Goal: Task Accomplishment & Management: Manage account settings

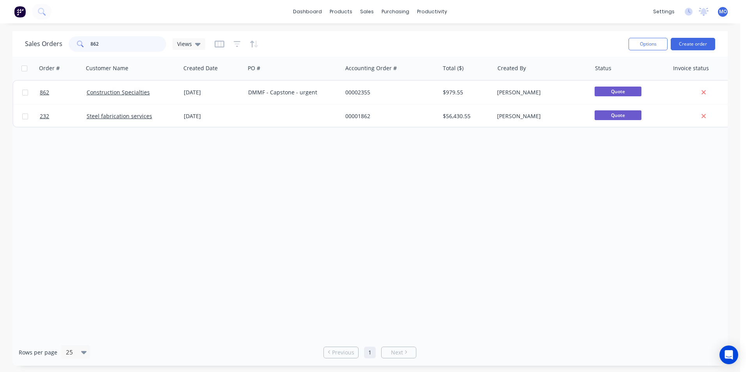
click at [108, 43] on input "862" at bounding box center [129, 44] width 76 height 16
type input "8"
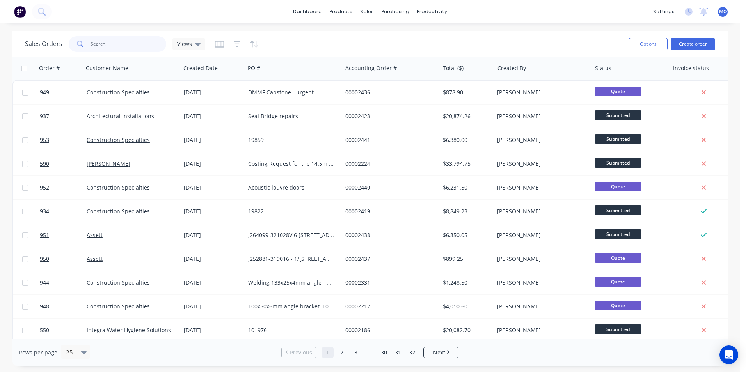
click at [103, 44] on input "text" at bounding box center [129, 44] width 76 height 16
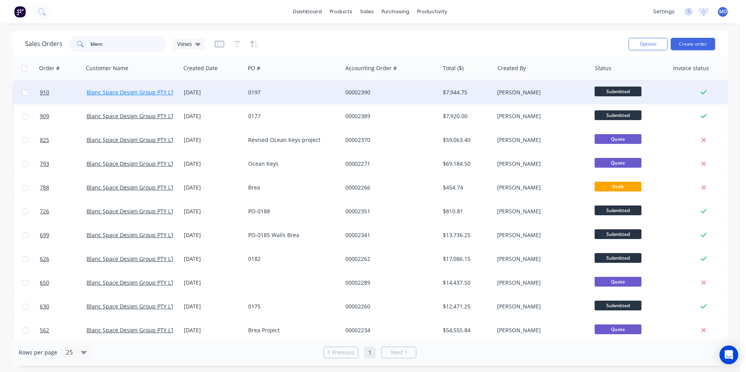
type input "blanc"
click at [144, 93] on link "Blanc Space Design Group PTY LTD" at bounding box center [132, 92] width 91 height 7
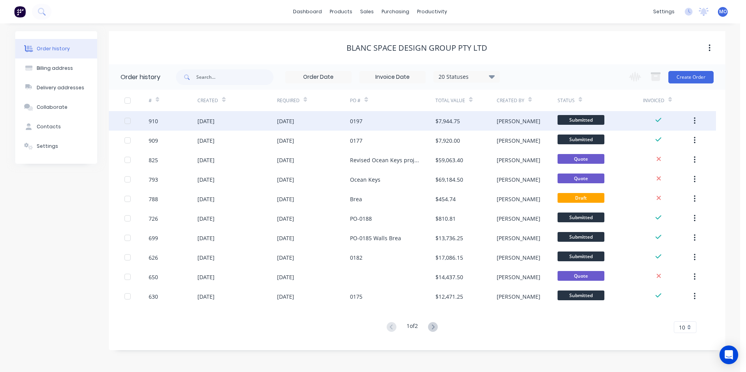
click at [283, 125] on div "[DATE]" at bounding box center [313, 121] width 73 height 20
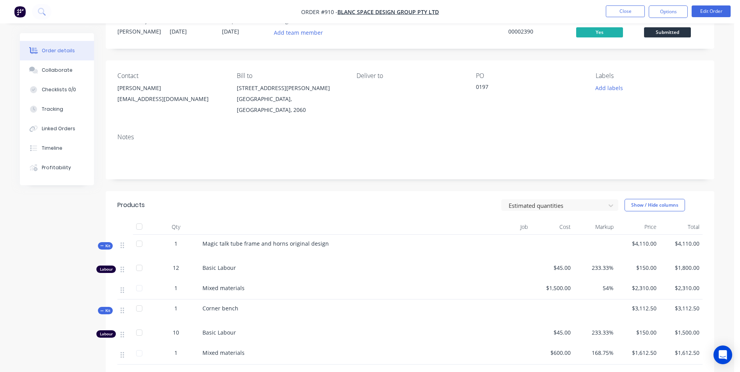
scroll to position [39, 0]
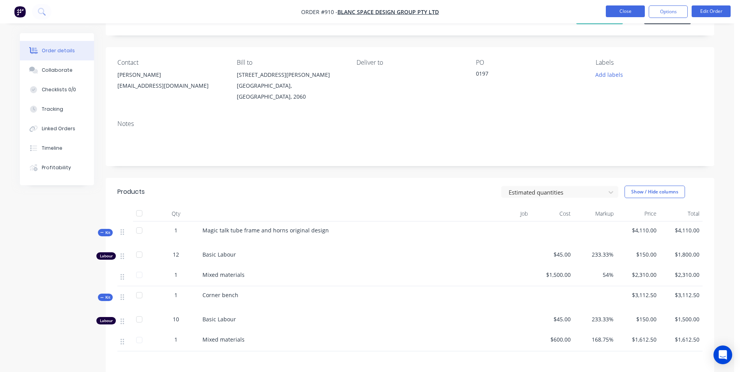
click at [626, 10] on button "Close" at bounding box center [625, 11] width 39 height 12
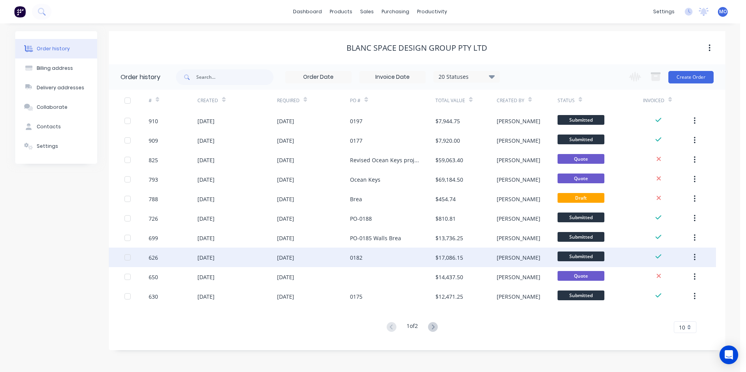
click at [209, 253] on div "[DATE]" at bounding box center [237, 258] width 79 height 20
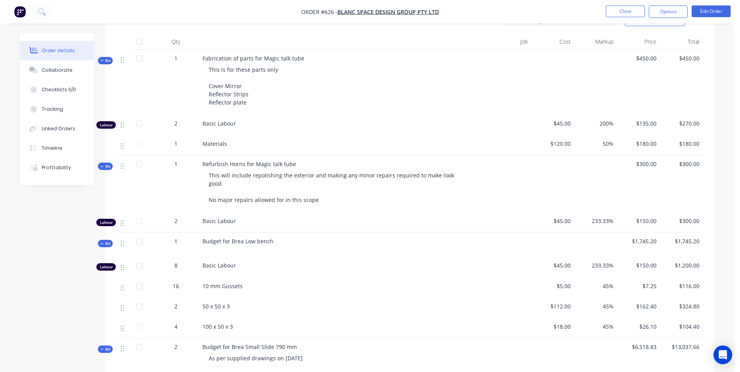
scroll to position [273, 0]
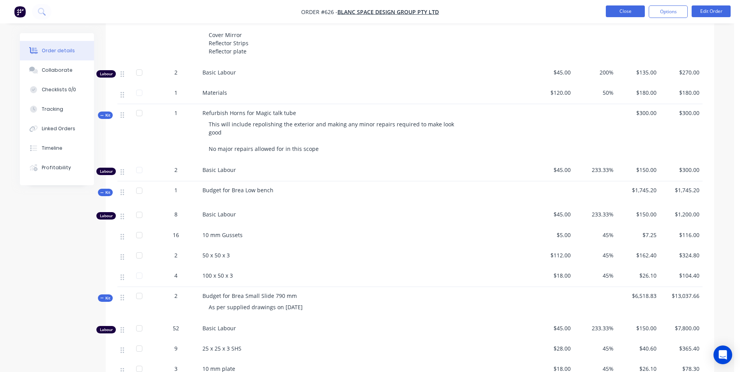
click at [626, 14] on button "Close" at bounding box center [625, 11] width 39 height 12
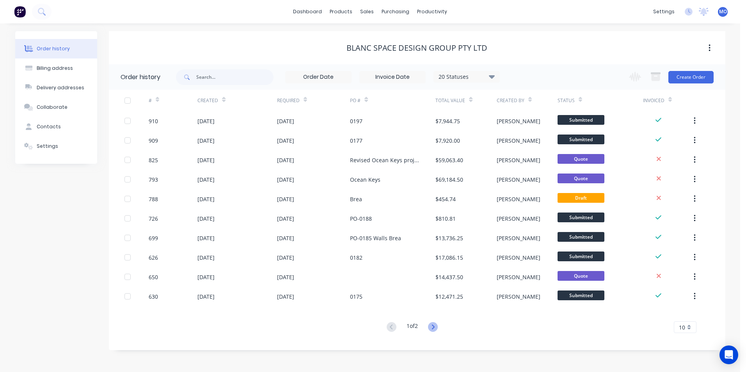
click at [435, 331] on icon at bounding box center [433, 327] width 10 height 10
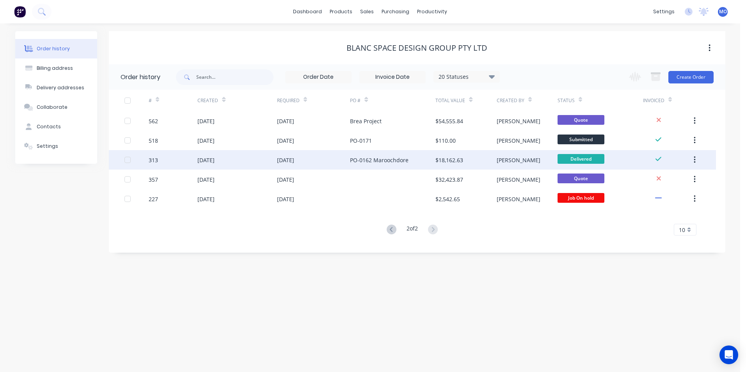
click at [297, 168] on div "[DATE]" at bounding box center [313, 160] width 73 height 20
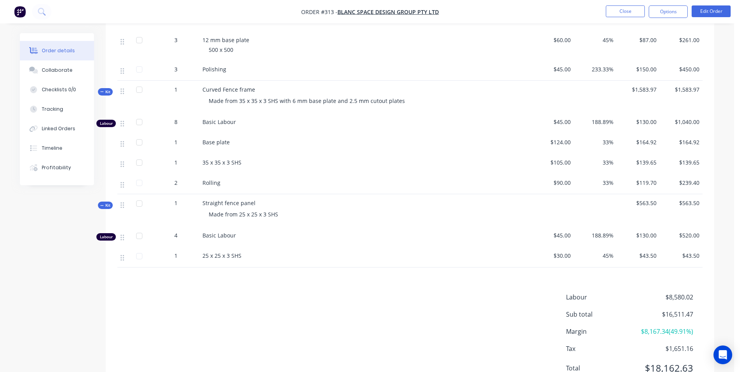
scroll to position [781, 0]
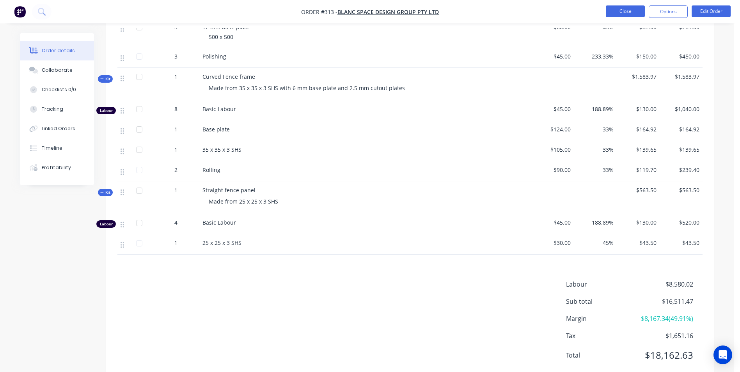
click at [620, 11] on button "Close" at bounding box center [625, 11] width 39 height 12
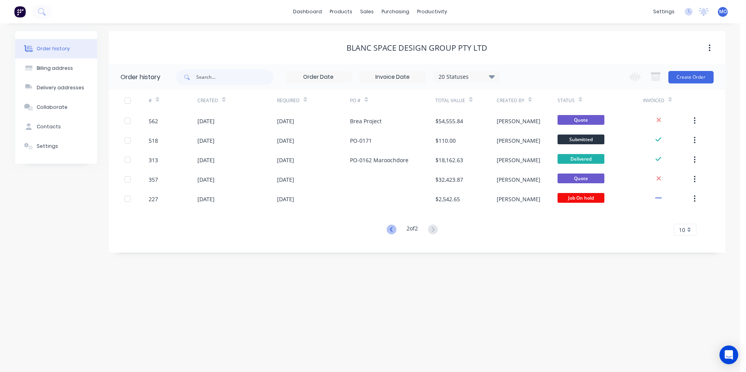
click at [392, 231] on icon at bounding box center [392, 230] width 10 height 10
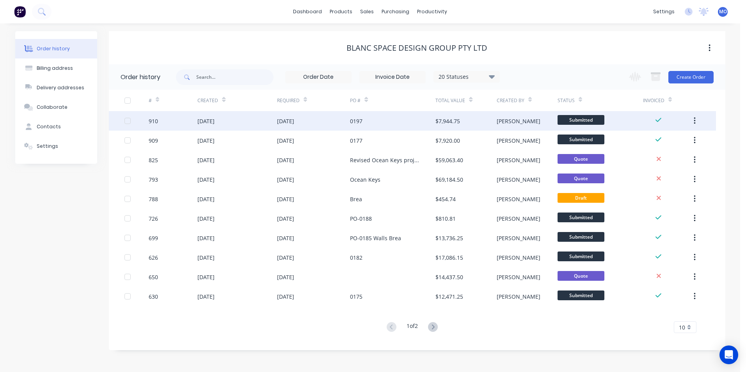
click at [359, 120] on div "0197" at bounding box center [356, 121] width 12 height 8
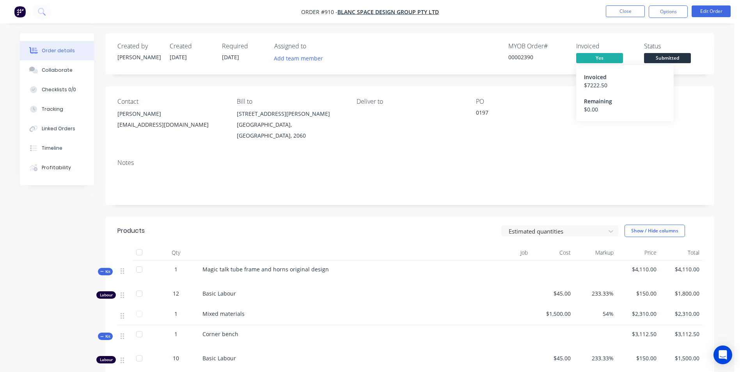
click at [596, 58] on span "Yes" at bounding box center [600, 58] width 47 height 10
click at [596, 60] on span "Yes" at bounding box center [600, 58] width 47 height 10
click at [699, 10] on button "Edit Order" at bounding box center [711, 11] width 39 height 12
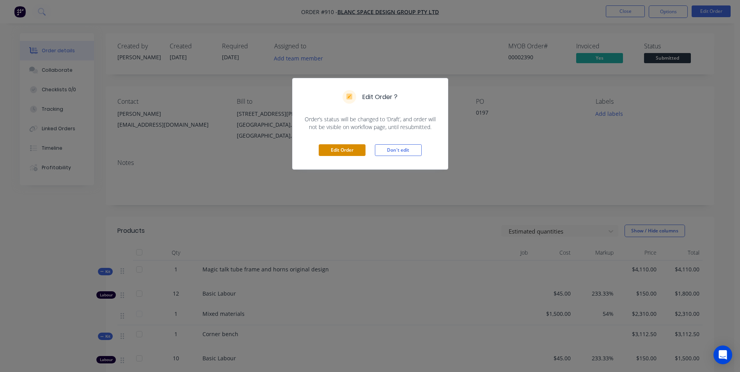
click at [342, 151] on button "Edit Order" at bounding box center [342, 150] width 47 height 12
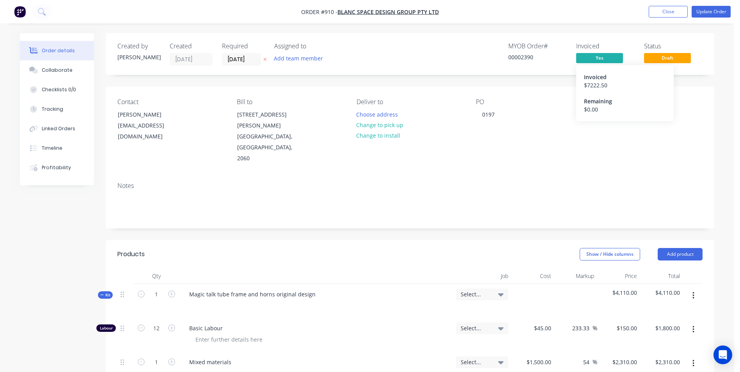
click at [595, 80] on div "Invoiced" at bounding box center [625, 77] width 82 height 8
click at [592, 79] on div "Invoiced" at bounding box center [625, 77] width 82 height 8
click at [681, 13] on button "Close" at bounding box center [668, 12] width 39 height 12
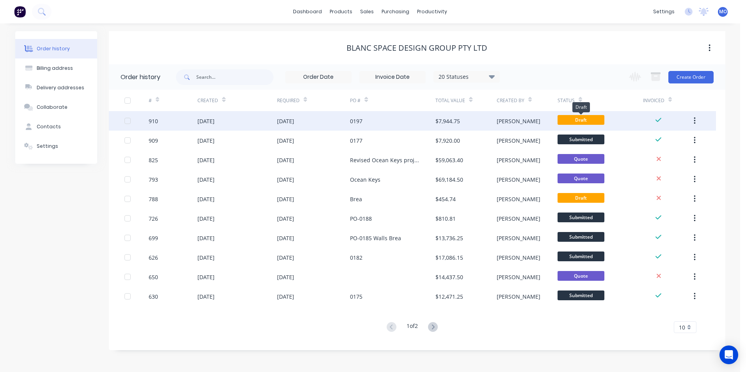
click at [562, 123] on span "Draft" at bounding box center [581, 120] width 47 height 10
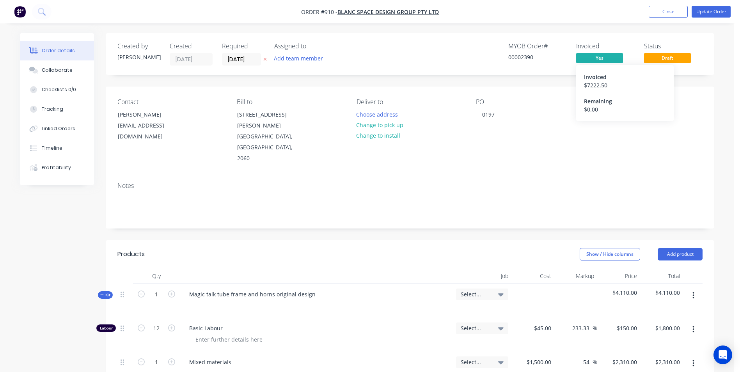
click at [601, 61] on span "Yes" at bounding box center [600, 58] width 47 height 10
click at [590, 84] on div "$ 7222.50" at bounding box center [625, 85] width 82 height 8
click at [663, 15] on button "Close" at bounding box center [668, 12] width 39 height 12
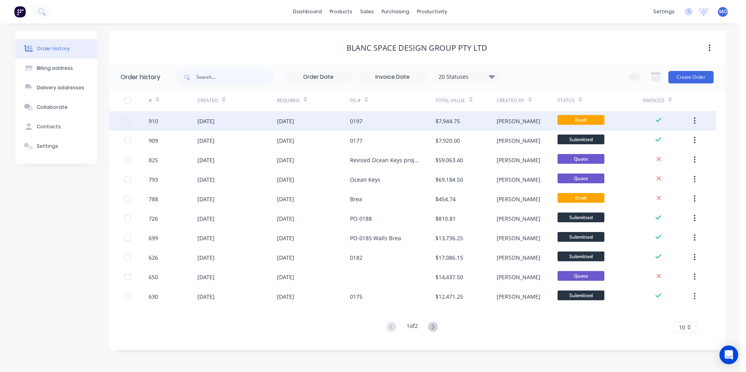
click at [550, 120] on div "[PERSON_NAME]" at bounding box center [527, 121] width 61 height 20
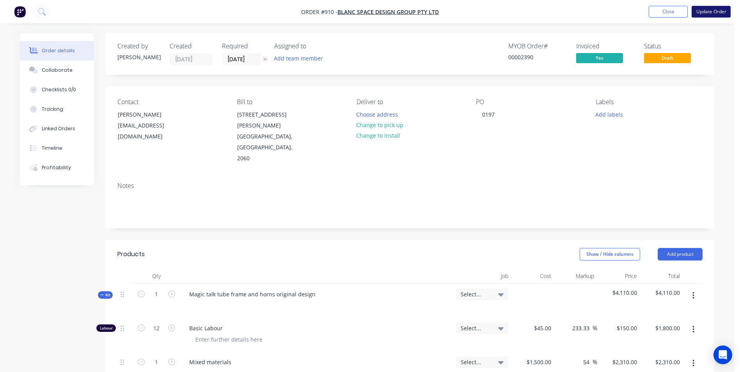
click at [706, 14] on button "Update Order" at bounding box center [711, 12] width 39 height 12
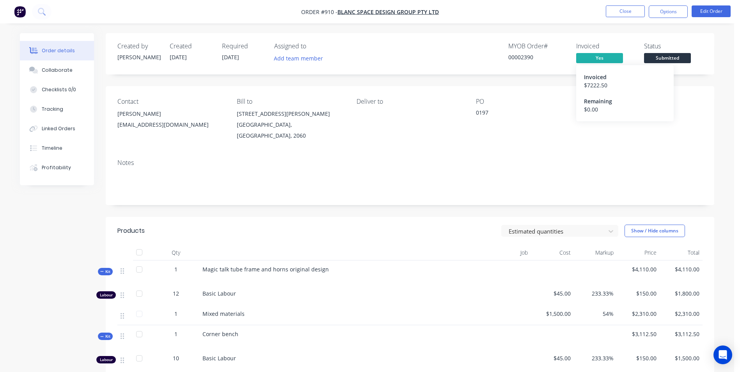
click at [591, 78] on div "Invoiced" at bounding box center [625, 77] width 82 height 8
click at [602, 106] on div "$ 0.00" at bounding box center [625, 109] width 82 height 8
click at [671, 10] on button "Options" at bounding box center [668, 11] width 39 height 12
click at [625, 12] on button "Close" at bounding box center [625, 11] width 39 height 12
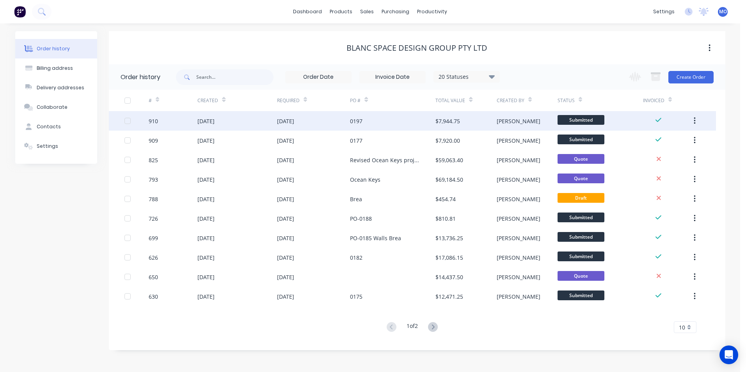
click at [571, 122] on span "Submitted" at bounding box center [581, 120] width 47 height 10
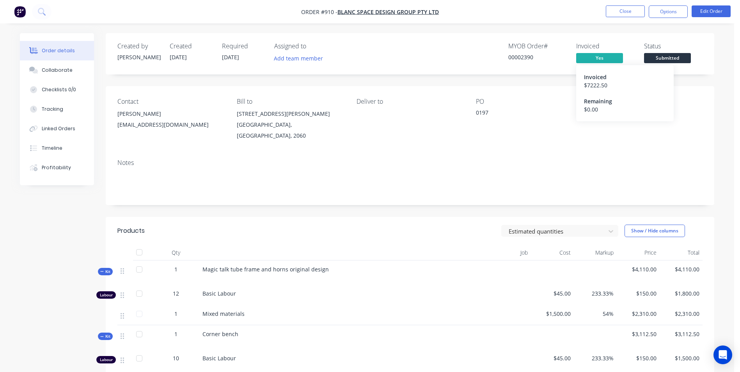
click at [596, 59] on span "Yes" at bounding box center [600, 58] width 47 height 10
click at [592, 112] on div "$ 0.00" at bounding box center [625, 109] width 82 height 8
drag, startPoint x: 602, startPoint y: 84, endPoint x: 592, endPoint y: 80, distance: 10.4
drag, startPoint x: 592, startPoint y: 80, endPoint x: 556, endPoint y: 107, distance: 44.7
click at [549, 106] on div "PO 0197" at bounding box center [529, 119] width 107 height 43
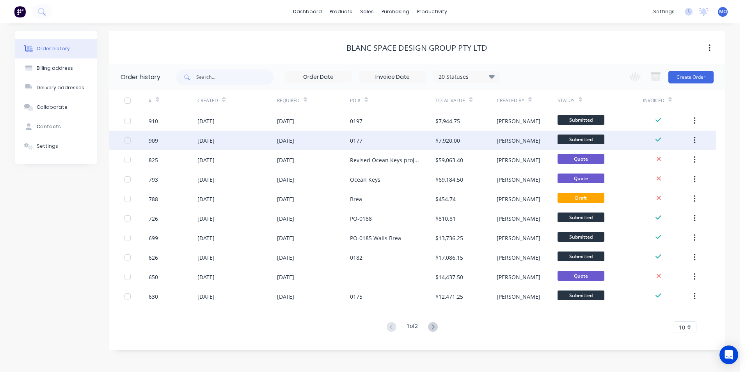
drag, startPoint x: 701, startPoint y: 117, endPoint x: 705, endPoint y: 141, distance: 24.5
click at [701, 116] on button "button" at bounding box center [695, 121] width 18 height 14
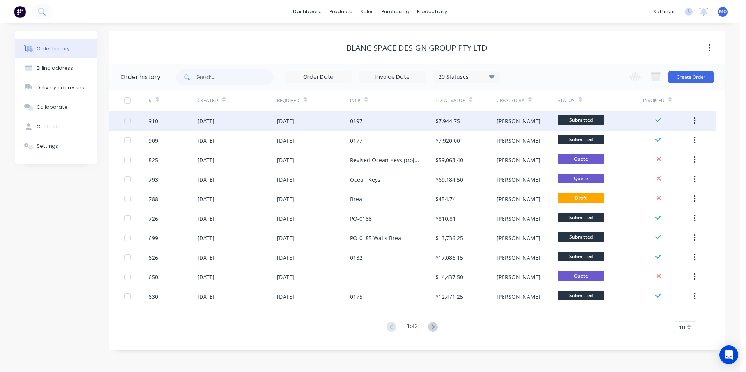
drag, startPoint x: 518, startPoint y: 121, endPoint x: 603, endPoint y: 121, distance: 85.5
drag, startPoint x: 603, startPoint y: 121, endPoint x: 661, endPoint y: 114, distance: 58.2
click at [661, 114] on div at bounding box center [667, 121] width 49 height 20
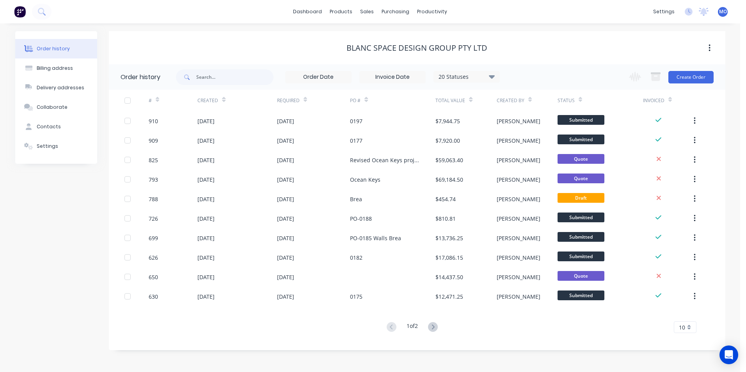
click at [671, 105] on div at bounding box center [671, 100] width 4 height 12
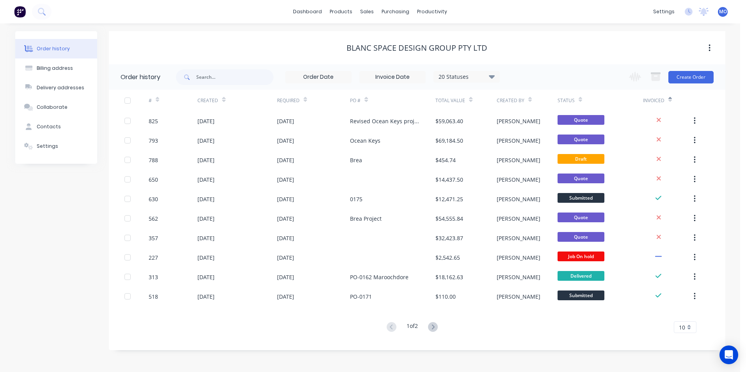
click at [671, 100] on icon at bounding box center [671, 101] width 4 height 2
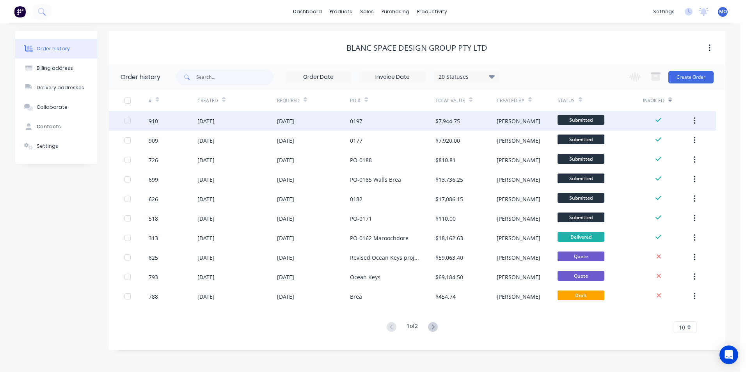
click at [629, 123] on div "Submitted" at bounding box center [600, 121] width 85 height 20
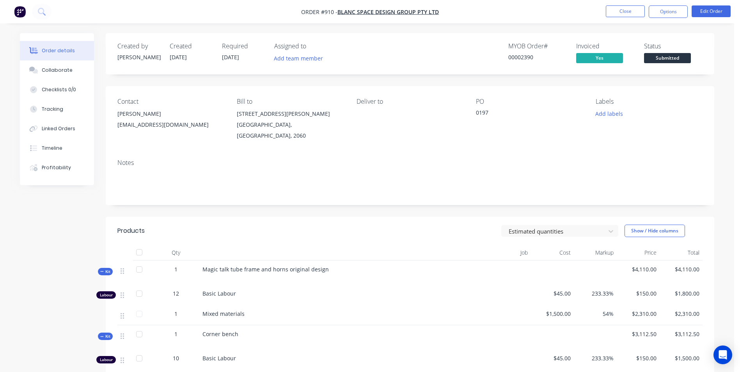
drag, startPoint x: 600, startPoint y: 58, endPoint x: 576, endPoint y: 61, distance: 24.7
click at [576, 61] on div "MYOB Order # 00002390 Invoiced Yes Status Submitted" at bounding box center [527, 54] width 351 height 23
click at [669, 7] on button "Options" at bounding box center [668, 11] width 39 height 12
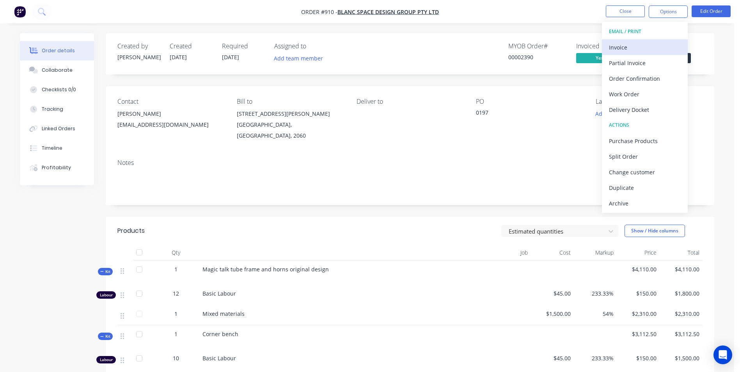
click at [619, 50] on div "Invoice" at bounding box center [645, 47] width 72 height 11
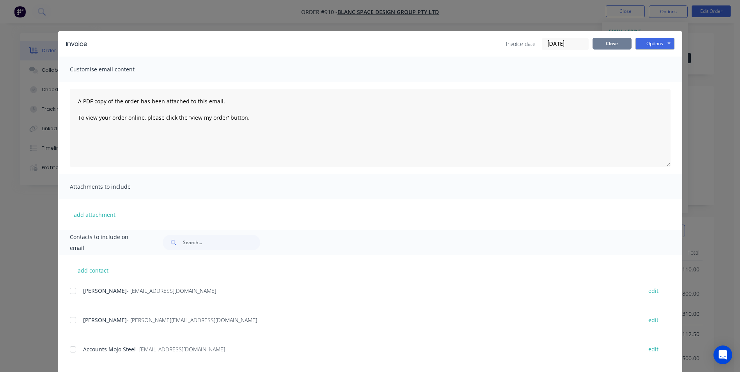
click at [614, 48] on button "Close" at bounding box center [612, 44] width 39 height 12
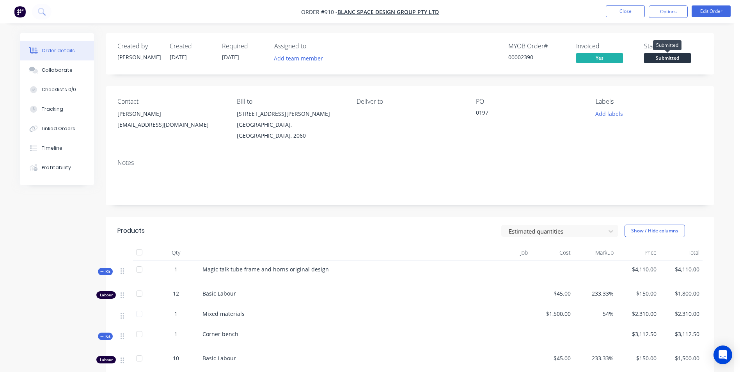
click at [665, 61] on span "Submitted" at bounding box center [667, 58] width 47 height 10
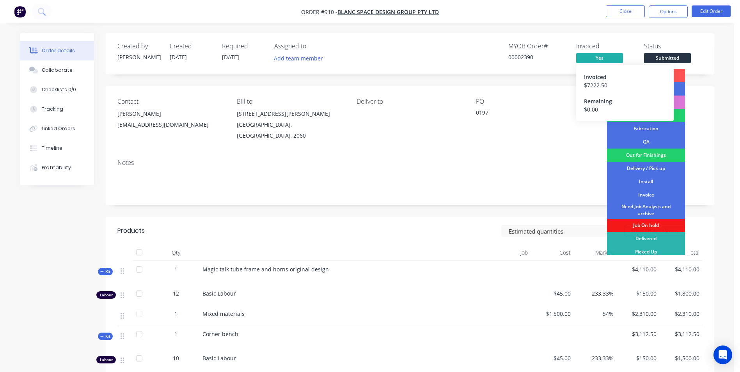
click at [612, 60] on span "Yes" at bounding box center [600, 58] width 47 height 10
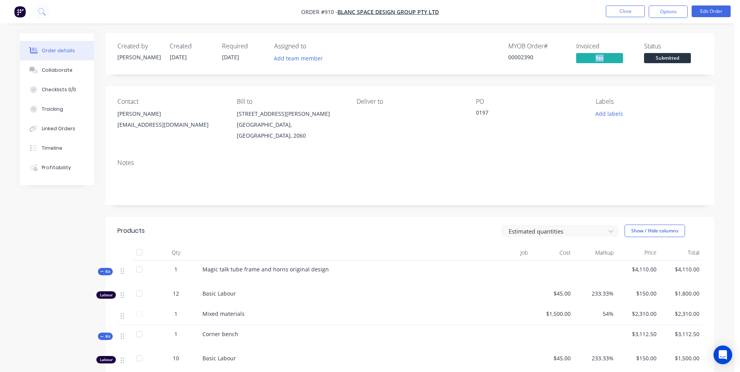
click at [590, 62] on div "Yes" at bounding box center [606, 59] width 59 height 12
drag, startPoint x: 590, startPoint y: 62, endPoint x: 596, endPoint y: 61, distance: 6.5
click at [596, 60] on span "Yes" at bounding box center [600, 58] width 47 height 10
drag, startPoint x: 594, startPoint y: 59, endPoint x: 581, endPoint y: 60, distance: 13.3
click at [581, 60] on span "Yes" at bounding box center [600, 58] width 47 height 10
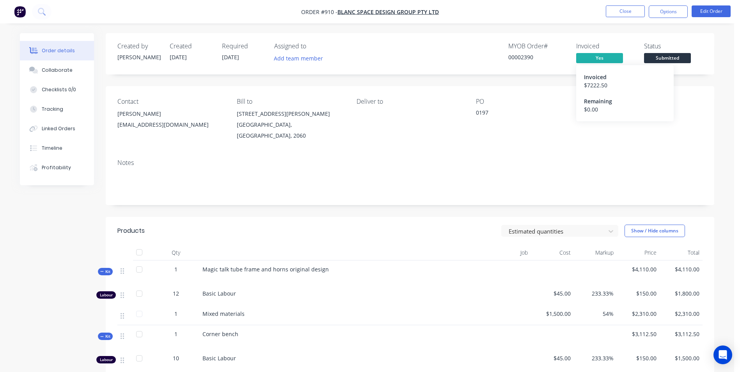
drag, startPoint x: 586, startPoint y: 57, endPoint x: 575, endPoint y: 60, distance: 11.1
click at [575, 60] on div "MYOB Order # 00002390 Invoiced Yes Invoiced $ 7222.50 Remaining $ 0.00 Status S…" at bounding box center [527, 54] width 351 height 23
click at [588, 104] on div "Remaining" at bounding box center [625, 101] width 82 height 8
click at [597, 75] on div "Invoiced" at bounding box center [625, 77] width 82 height 8
click at [669, 10] on button "Options" at bounding box center [668, 11] width 39 height 12
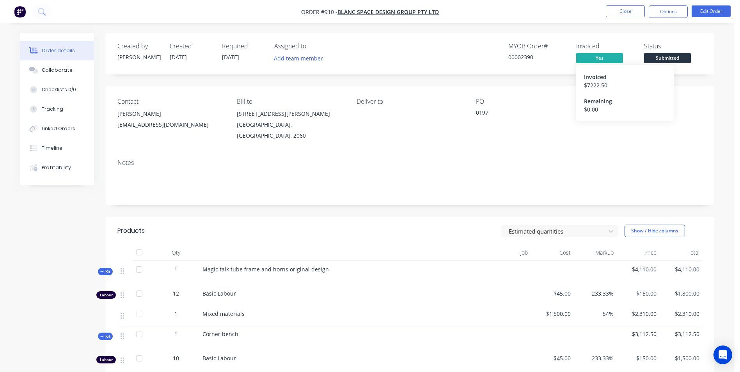
click at [588, 76] on div "Invoiced" at bounding box center [625, 77] width 82 height 8
drag, startPoint x: 597, startPoint y: 87, endPoint x: 548, endPoint y: 119, distance: 58.8
click at [548, 119] on div "0197" at bounding box center [525, 114] width 98 height 11
click at [589, 87] on div "$ 7222.50" at bounding box center [625, 85] width 82 height 8
click at [707, 11] on button "Edit Order" at bounding box center [711, 11] width 39 height 12
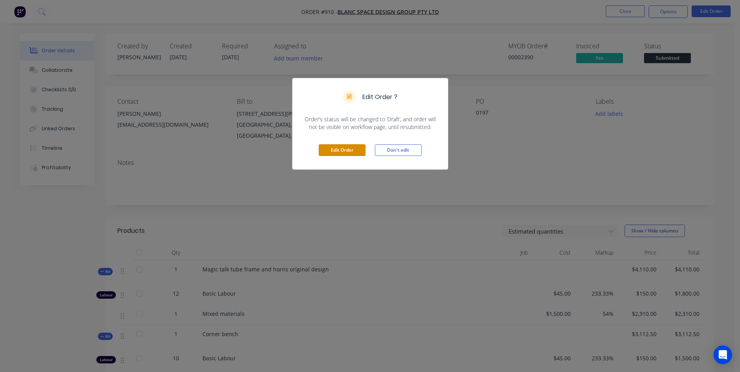
click at [352, 144] on div "Edit Order Don't edit" at bounding box center [370, 150] width 155 height 38
click at [347, 149] on button "Edit Order" at bounding box center [342, 150] width 47 height 12
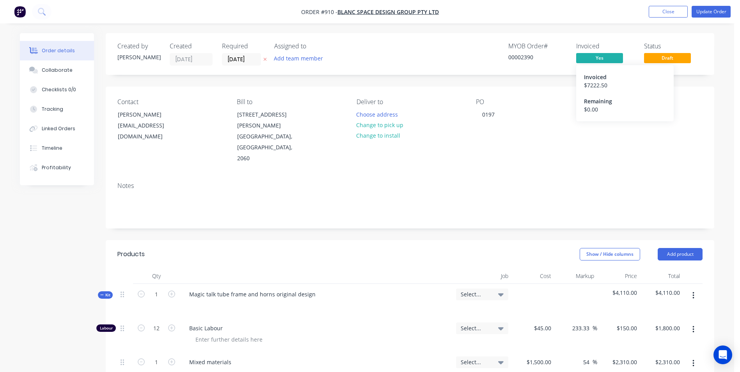
click at [594, 85] on div "$ 7222.50" at bounding box center [625, 85] width 82 height 8
click at [591, 107] on div "$ 0.00" at bounding box center [625, 109] width 82 height 8
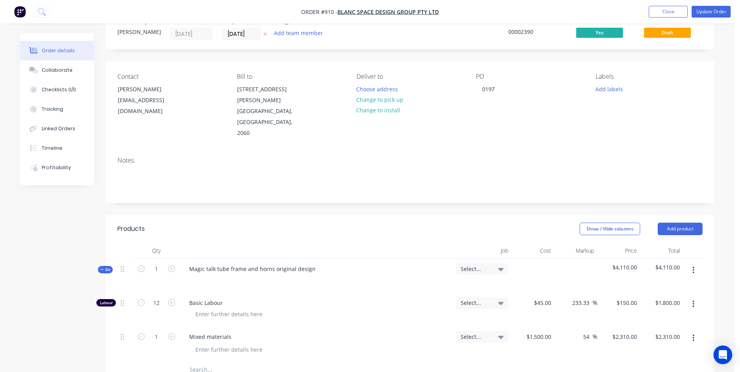
scroll to position [39, 0]
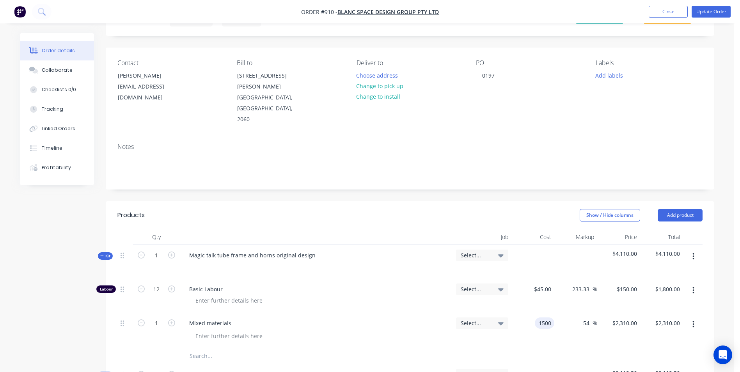
click at [543, 318] on input "1500" at bounding box center [546, 323] width 16 height 11
type input "$1,200.00"
type input "$1,848.00"
click at [571, 319] on div "54 54 %" at bounding box center [576, 331] width 43 height 36
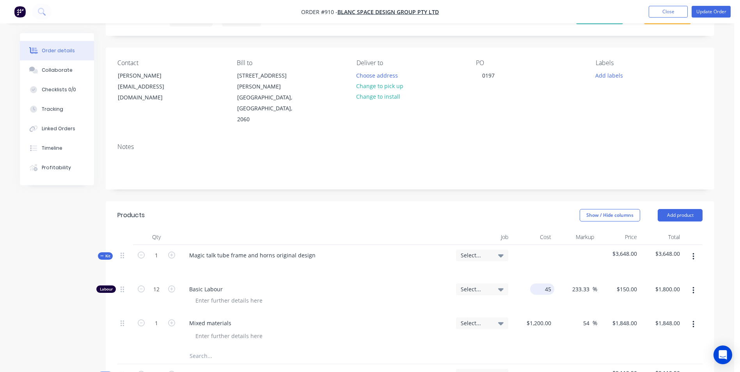
click at [543, 284] on div "45 $45.00" at bounding box center [542, 289] width 24 height 11
type input "$45.00"
click at [157, 284] on input "12" at bounding box center [156, 290] width 20 height 12
type input "6"
type input "$900.00"
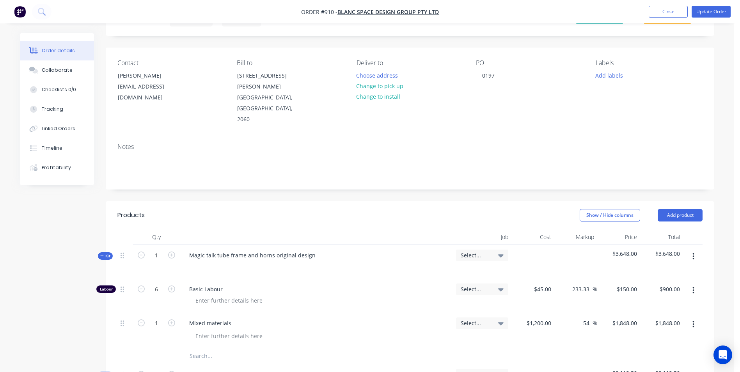
click at [439, 318] on div "Mixed materials" at bounding box center [316, 323] width 267 height 11
click at [628, 314] on div "$1,848.00 $1,848.00" at bounding box center [619, 331] width 43 height 36
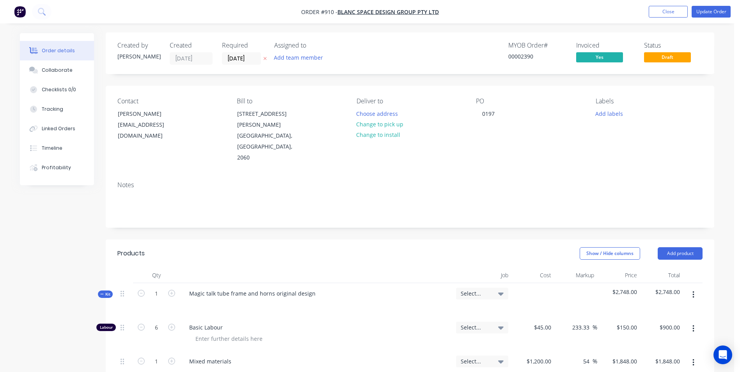
scroll to position [0, 0]
click at [705, 12] on button "Update Order" at bounding box center [711, 12] width 39 height 12
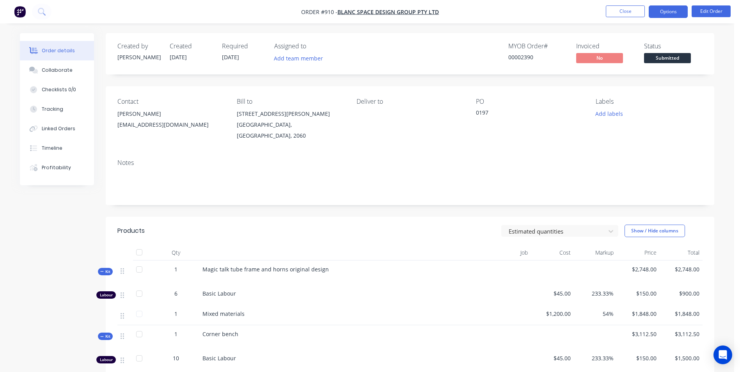
click at [670, 12] on button "Options" at bounding box center [668, 11] width 39 height 12
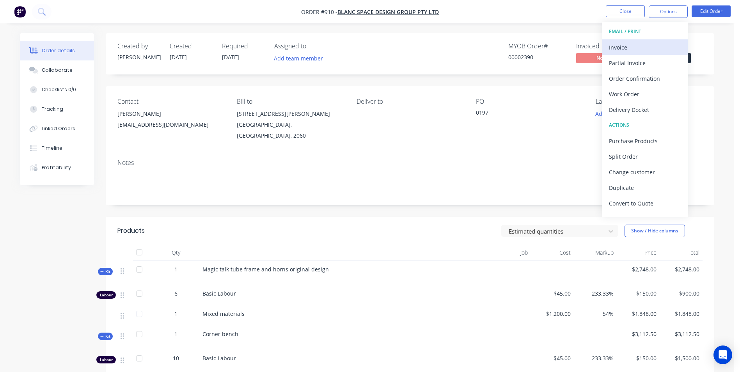
click at [619, 44] on div "Invoice" at bounding box center [645, 47] width 72 height 11
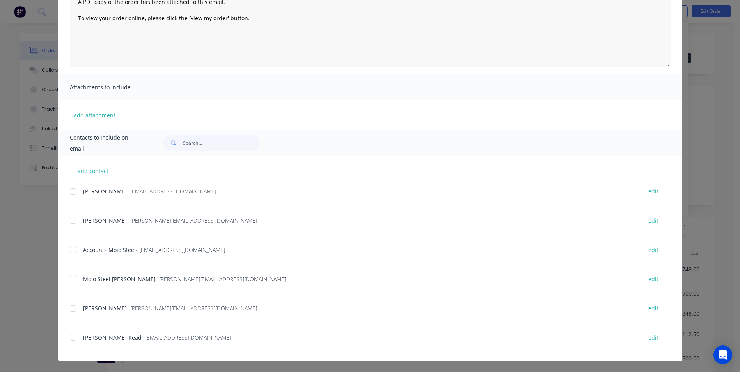
scroll to position [100, 0]
click at [72, 215] on div at bounding box center [73, 221] width 16 height 16
click at [66, 187] on div "add contact [PERSON_NAME] - [PERSON_NAME][EMAIL_ADDRESS][DOMAIN_NAME] edit [PER…" at bounding box center [370, 258] width 625 height 206
click at [69, 189] on div at bounding box center [73, 191] width 16 height 16
click at [73, 194] on div at bounding box center [73, 191] width 16 height 16
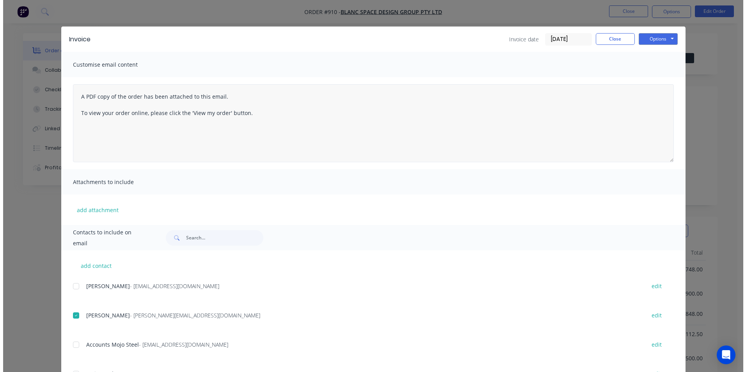
scroll to position [0, 0]
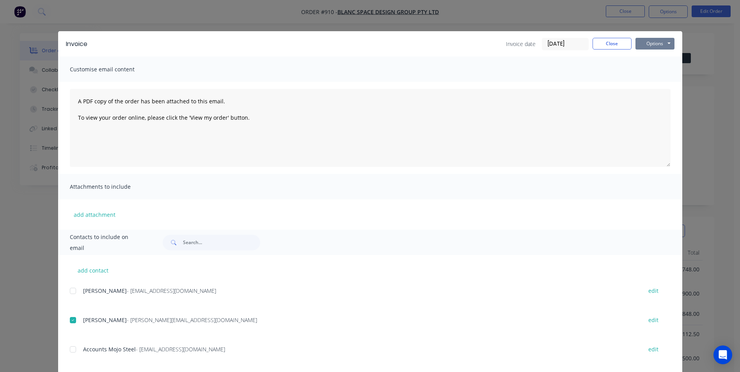
click at [652, 44] on button "Options" at bounding box center [655, 44] width 39 height 12
click at [649, 82] on button "Email" at bounding box center [661, 83] width 50 height 13
click at [607, 44] on button "Close" at bounding box center [612, 44] width 39 height 12
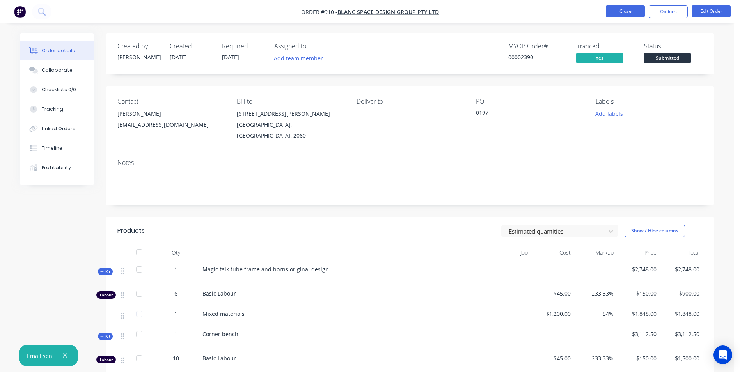
click at [616, 12] on button "Close" at bounding box center [625, 11] width 39 height 12
